Goal: Information Seeking & Learning: Learn about a topic

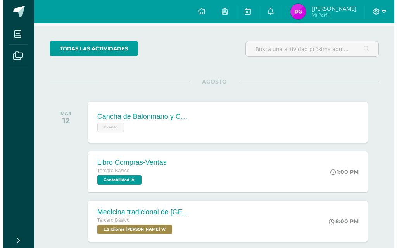
scroll to position [116, 0]
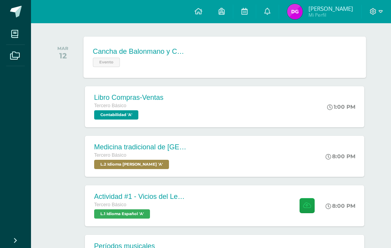
click at [171, 66] on div "Evento" at bounding box center [140, 61] width 94 height 11
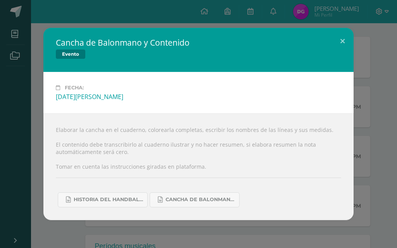
click at [170, 9] on div "Cancha de Balonmano y Contenido Evento Fecha: [DATE][PERSON_NAME] Elaborar la c…" at bounding box center [198, 124] width 397 height 248
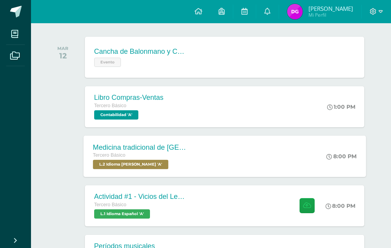
click at [121, 143] on div "Medicina tradicional de [GEOGRAPHIC_DATA]" at bounding box center [140, 147] width 94 height 8
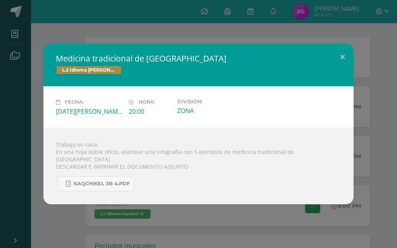
click at [180, 42] on div "Medicina tradicional de [GEOGRAPHIC_DATA] L.2 Idioma [PERSON_NAME] Fecha: [DATE…" at bounding box center [198, 124] width 397 height 248
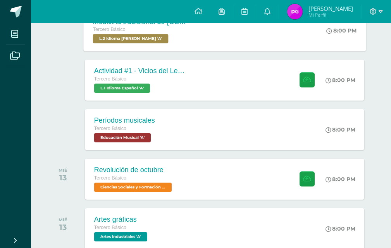
scroll to position [271, 0]
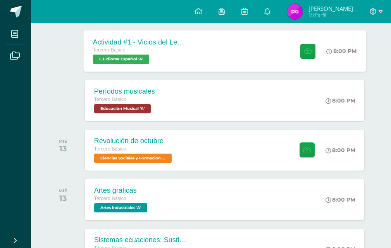
click at [211, 66] on div "Actividad #1 - Vicios del LenguaJe Tercero Básico L.1 Idioma Español 'A' 8:00 P…" at bounding box center [224, 50] width 282 height 41
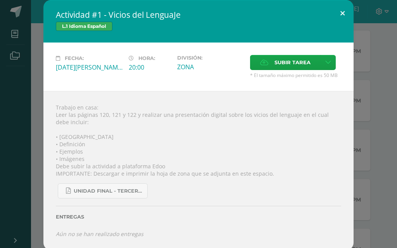
click at [339, 16] on button at bounding box center [342, 13] width 22 height 26
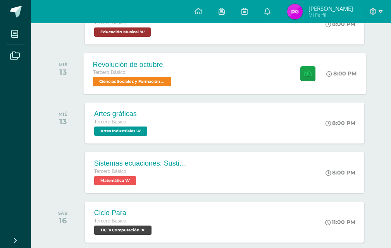
scroll to position [349, 0]
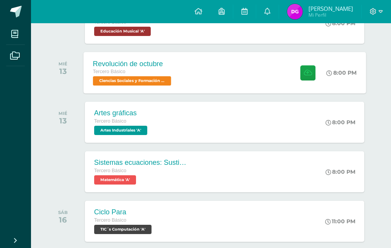
click at [136, 71] on div "Tercero Básico" at bounding box center [133, 72] width 80 height 9
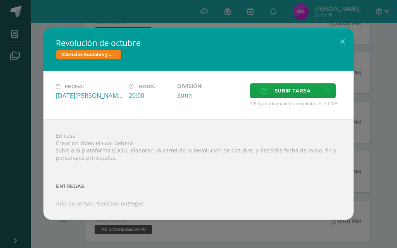
click at [169, 11] on div "Revolución de octubre Ciencias Sociales y Formación Ciudadana Fecha: [DATE][PER…" at bounding box center [198, 124] width 397 height 248
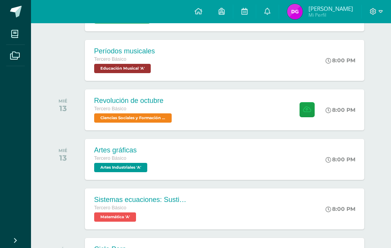
scroll to position [310, 0]
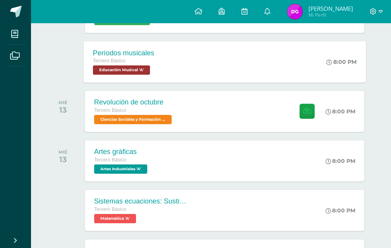
click at [139, 68] on span "Educación Musical 'A'" at bounding box center [121, 69] width 57 height 9
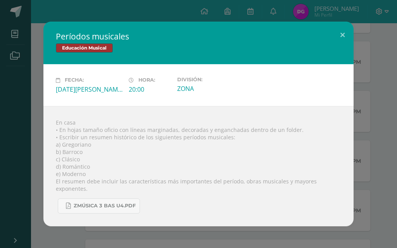
click at [388, 45] on div "Períodos musicales Educación Musical Fecha: [DATE][PERSON_NAME] Hora: 20:00 Div…" at bounding box center [198, 124] width 390 height 204
